Goal: Task Accomplishment & Management: Use online tool/utility

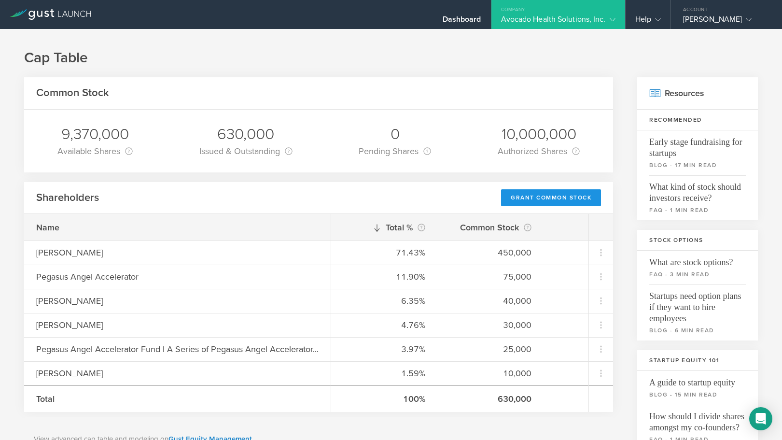
click at [560, 194] on div "Grant Common Stock" at bounding box center [551, 197] width 100 height 17
click at [614, 19] on icon at bounding box center [613, 20] width 6 height 6
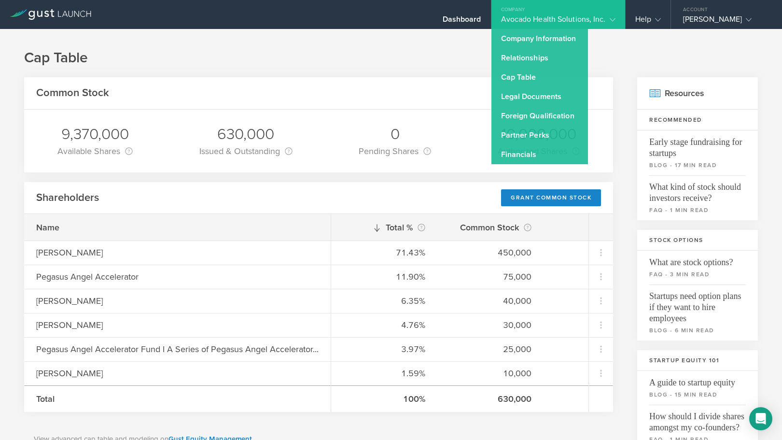
click at [614, 19] on icon at bounding box center [613, 20] width 6 height 6
